Goal: Download file/media

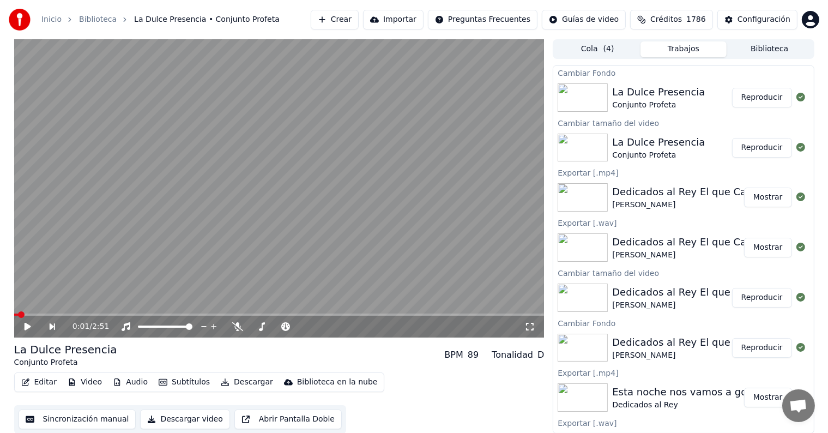
click at [25, 326] on icon at bounding box center [27, 327] width 7 height 8
click at [25, 326] on icon at bounding box center [27, 326] width 5 height 7
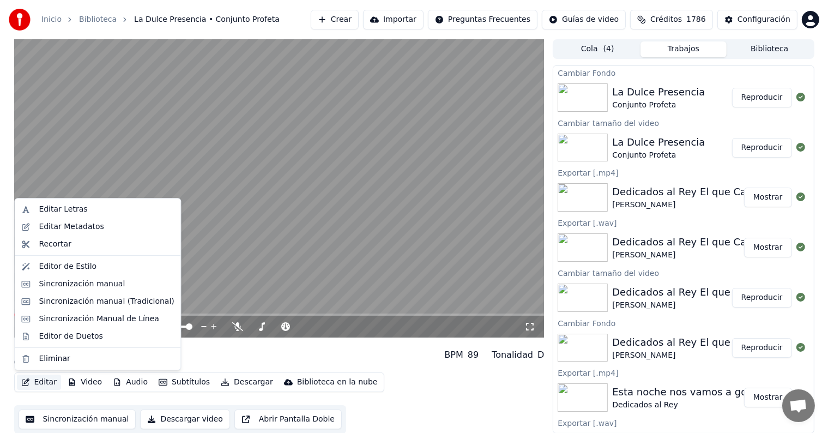
click at [43, 381] on button "Editar" at bounding box center [39, 381] width 44 height 15
click at [123, 301] on div "Sincronización manual (Tradicional)" at bounding box center [106, 301] width 135 height 11
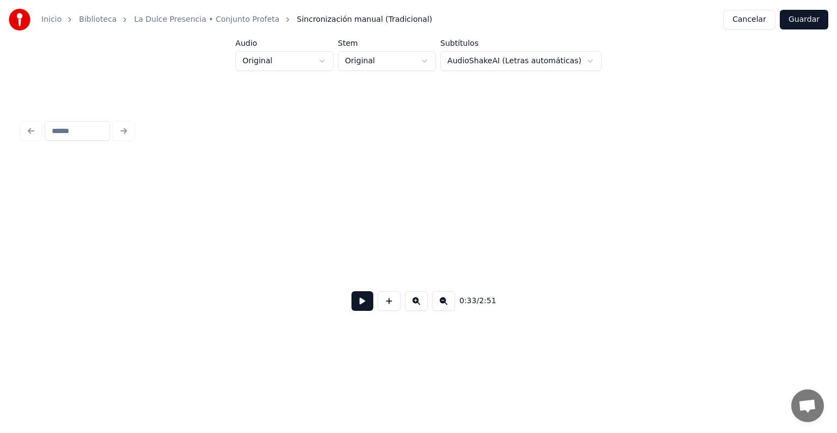
scroll to position [0, 4522]
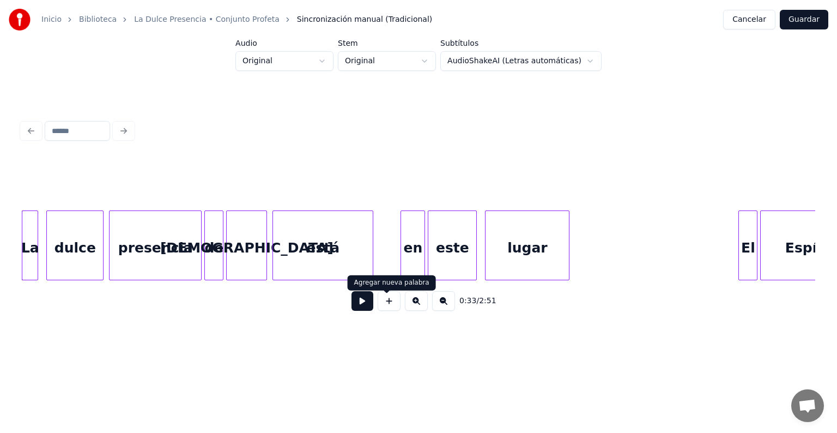
click at [356, 306] on button at bounding box center [362, 301] width 22 height 20
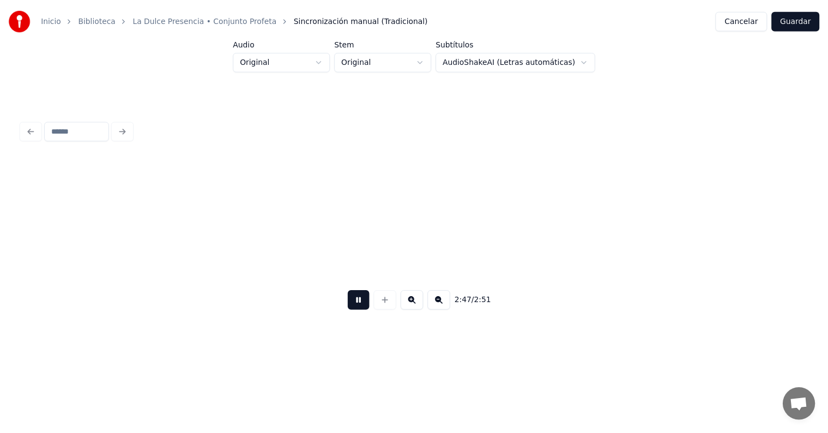
scroll to position [0, 22549]
click at [810, 20] on button "Guardar" at bounding box center [804, 20] width 48 height 20
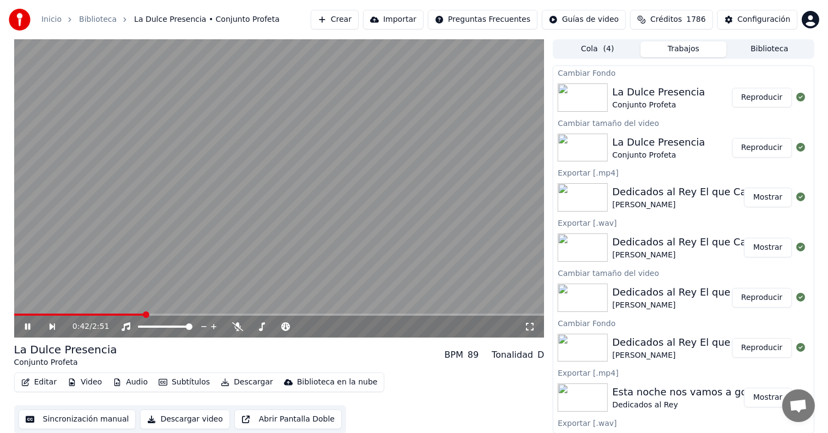
click at [24, 326] on icon at bounding box center [35, 326] width 25 height 9
click at [247, 382] on button "Descargar" at bounding box center [246, 381] width 61 height 15
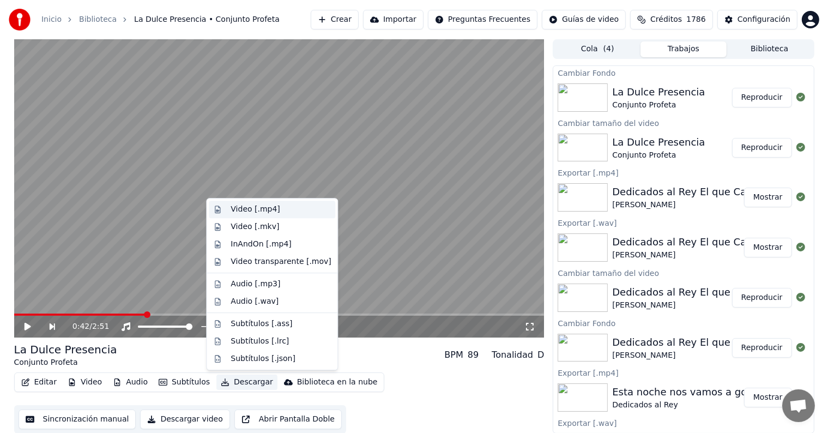
click at [287, 205] on div "Video [.mp4]" at bounding box center [280, 209] width 100 height 11
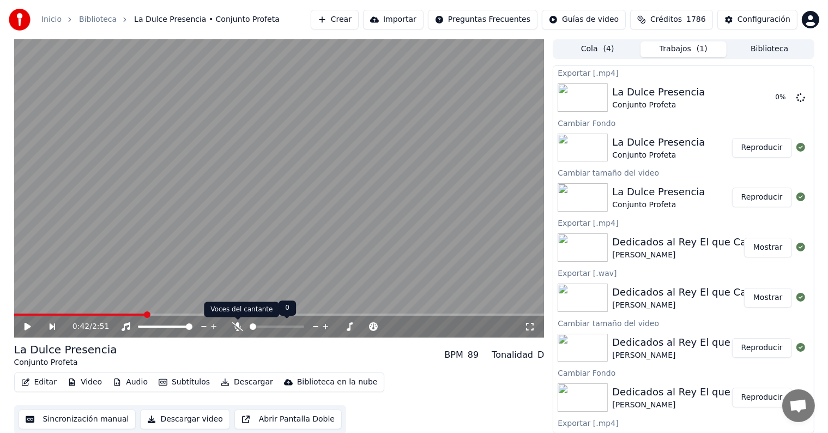
click at [240, 324] on icon at bounding box center [237, 326] width 11 height 9
click at [251, 379] on button "Descargar" at bounding box center [246, 381] width 61 height 15
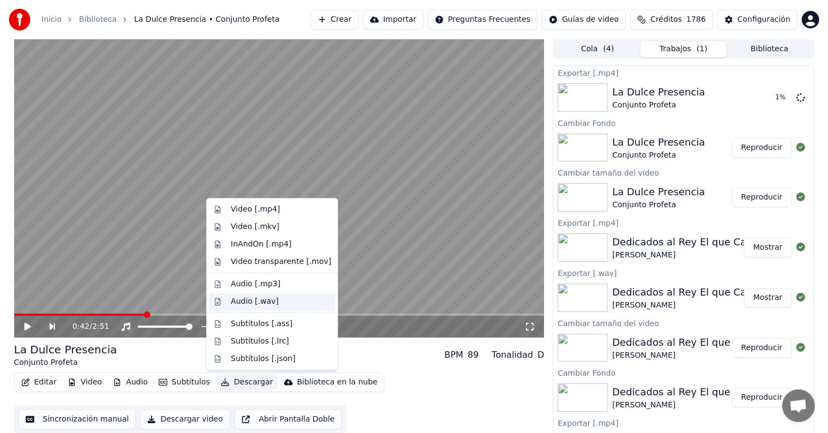
click at [261, 301] on div "Audio [.wav]" at bounding box center [254, 301] width 48 height 11
